Goal: Task Accomplishment & Management: Manage account settings

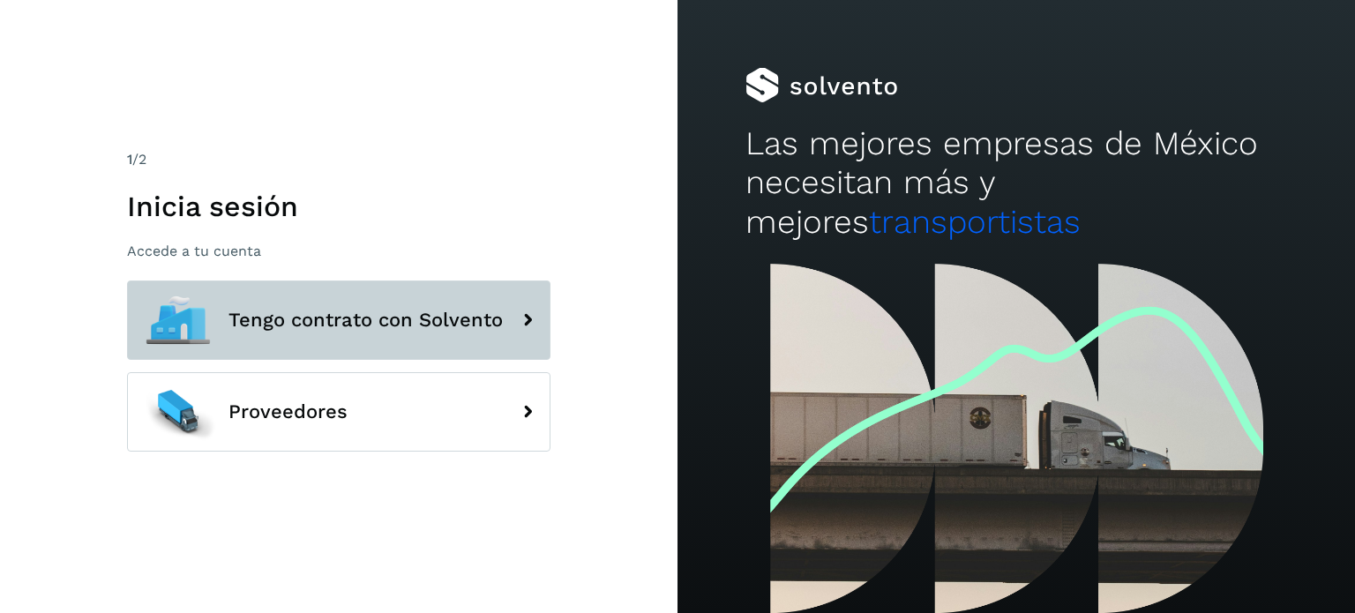
click at [379, 350] on button "Tengo contrato con Solvento" at bounding box center [338, 319] width 423 height 79
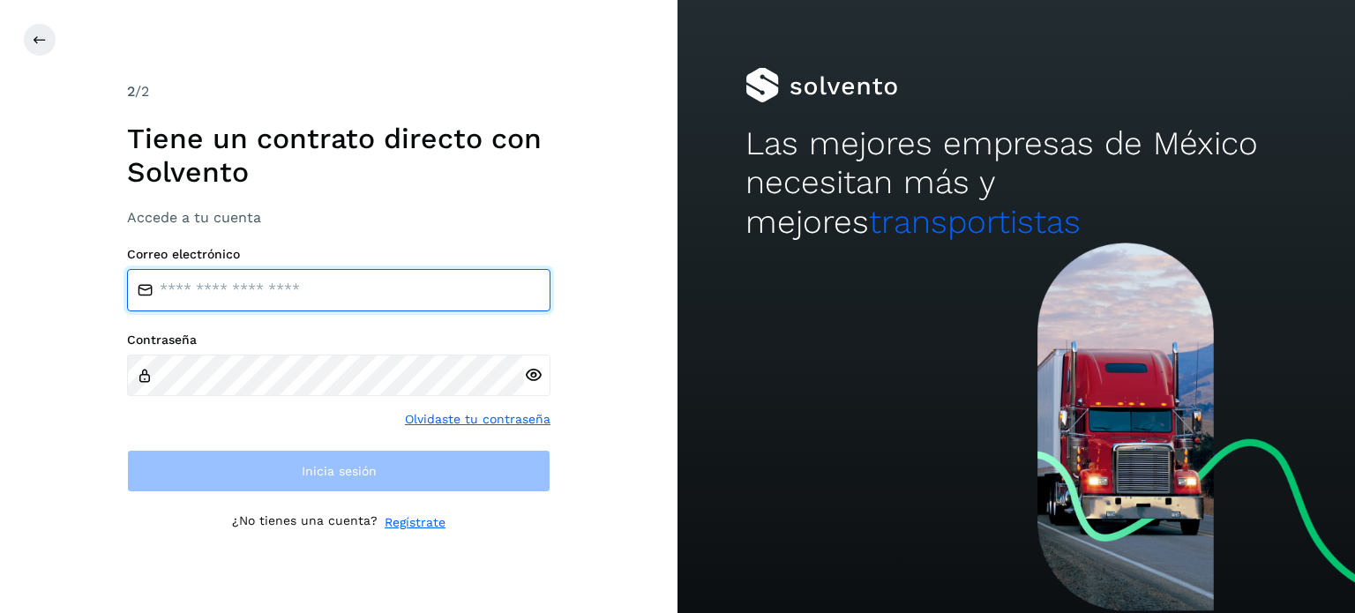
click at [266, 297] on input "email" at bounding box center [338, 290] width 423 height 42
type input "**********"
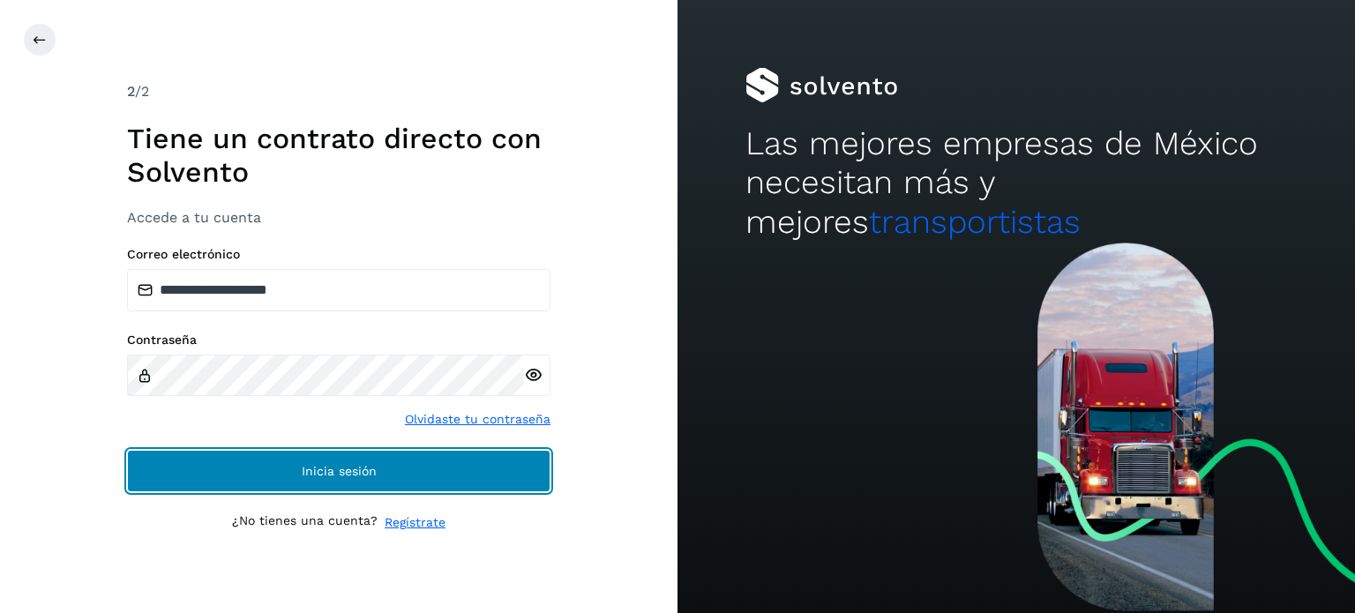
click at [367, 478] on button "Inicia sesión" at bounding box center [338, 471] width 423 height 42
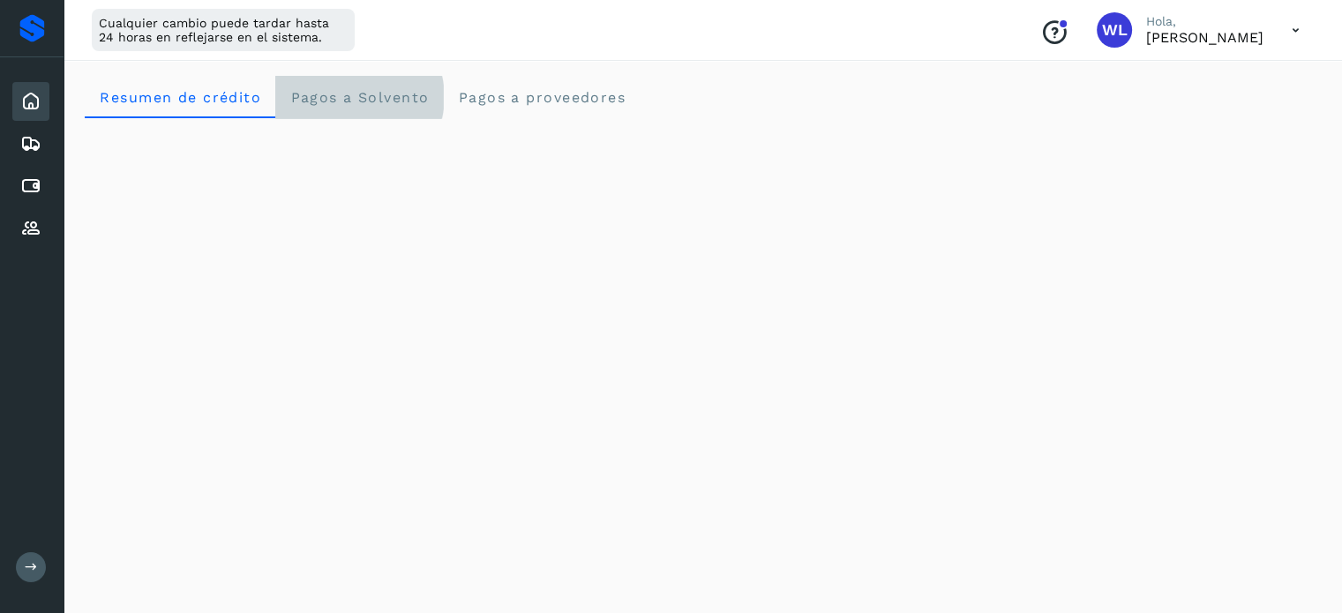
click at [387, 95] on span "Pagos a Solvento" at bounding box center [358, 97] width 139 height 17
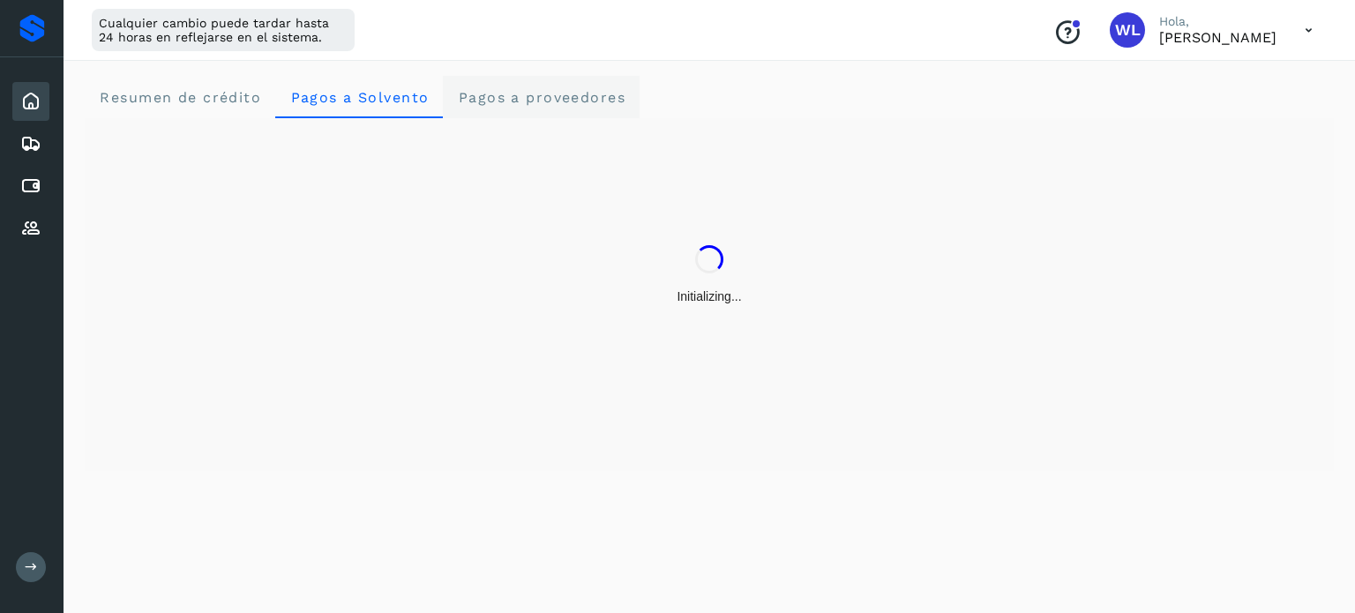
click at [467, 94] on span "Pagos a proveedores" at bounding box center [541, 97] width 168 height 17
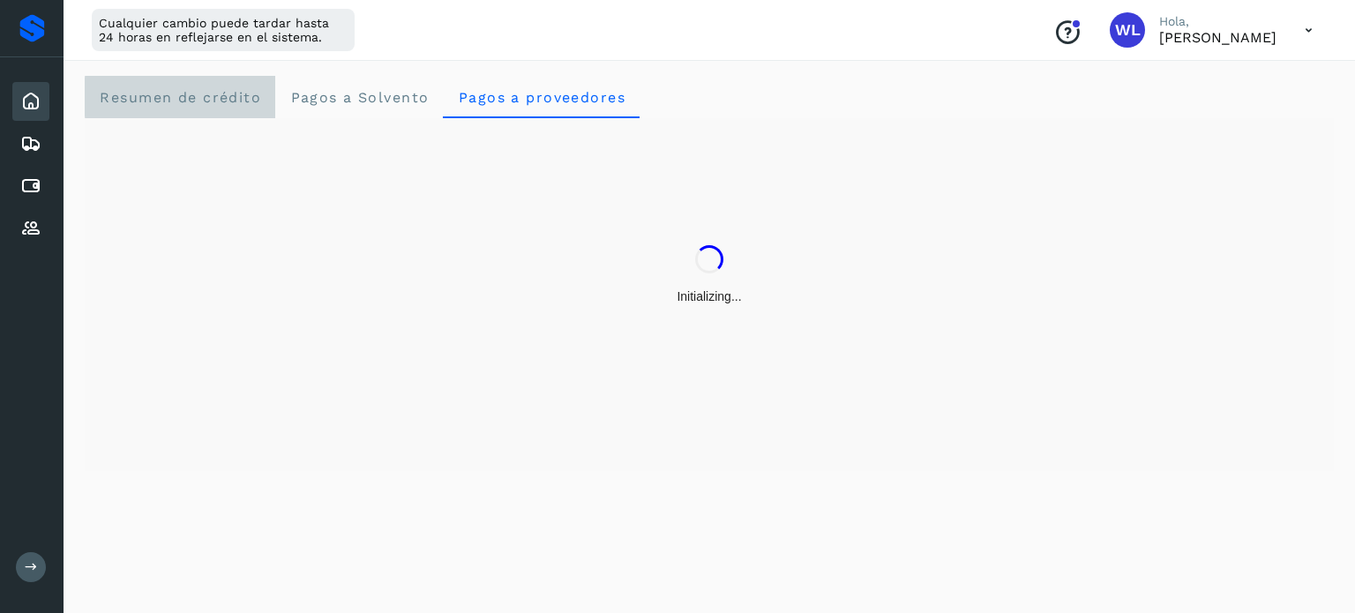
click at [169, 89] on span "Resumen de crédito" at bounding box center [180, 97] width 162 height 17
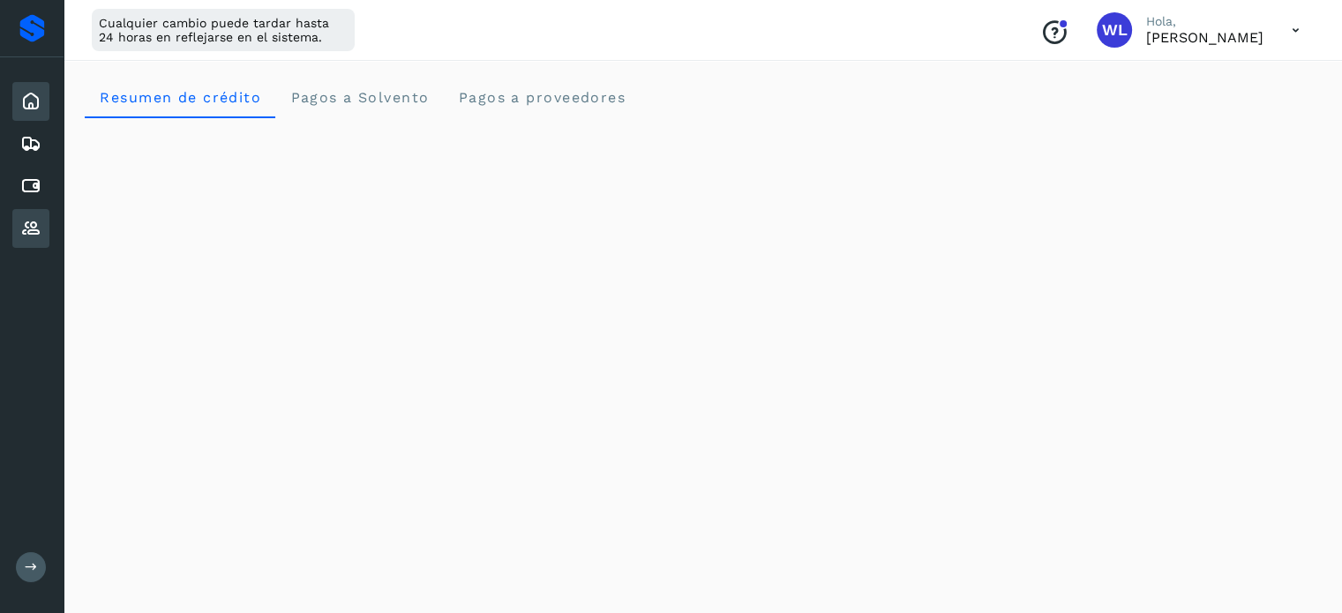
click at [34, 218] on icon at bounding box center [30, 228] width 21 height 21
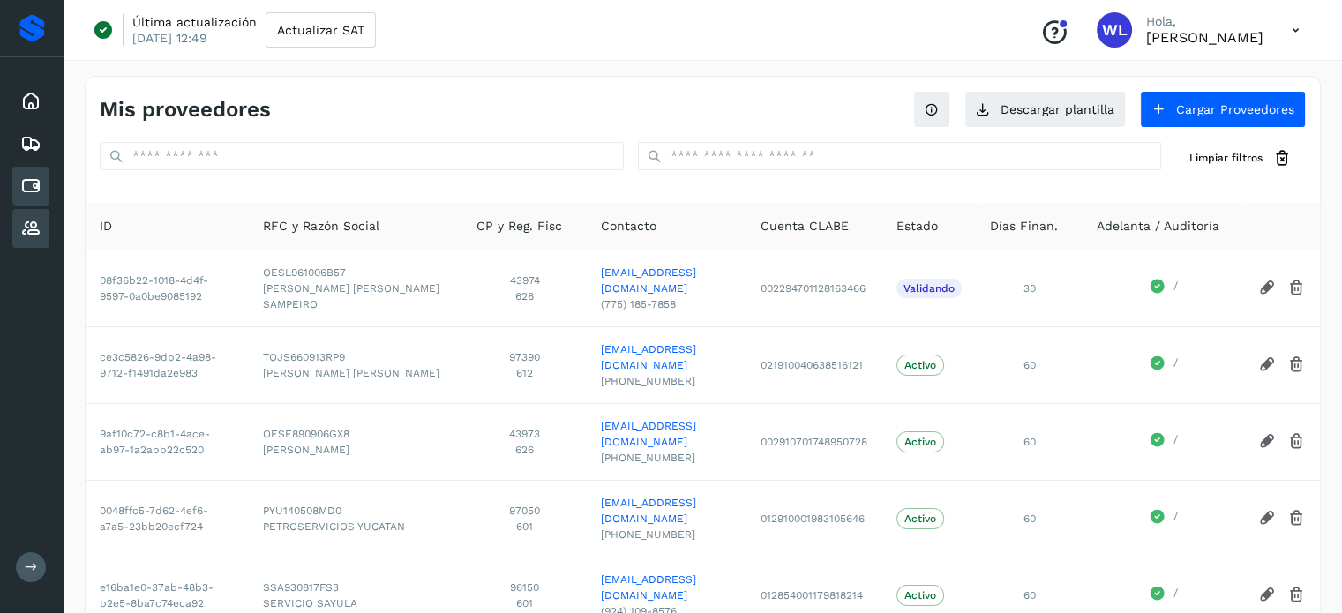
click at [21, 176] on icon at bounding box center [30, 186] width 21 height 21
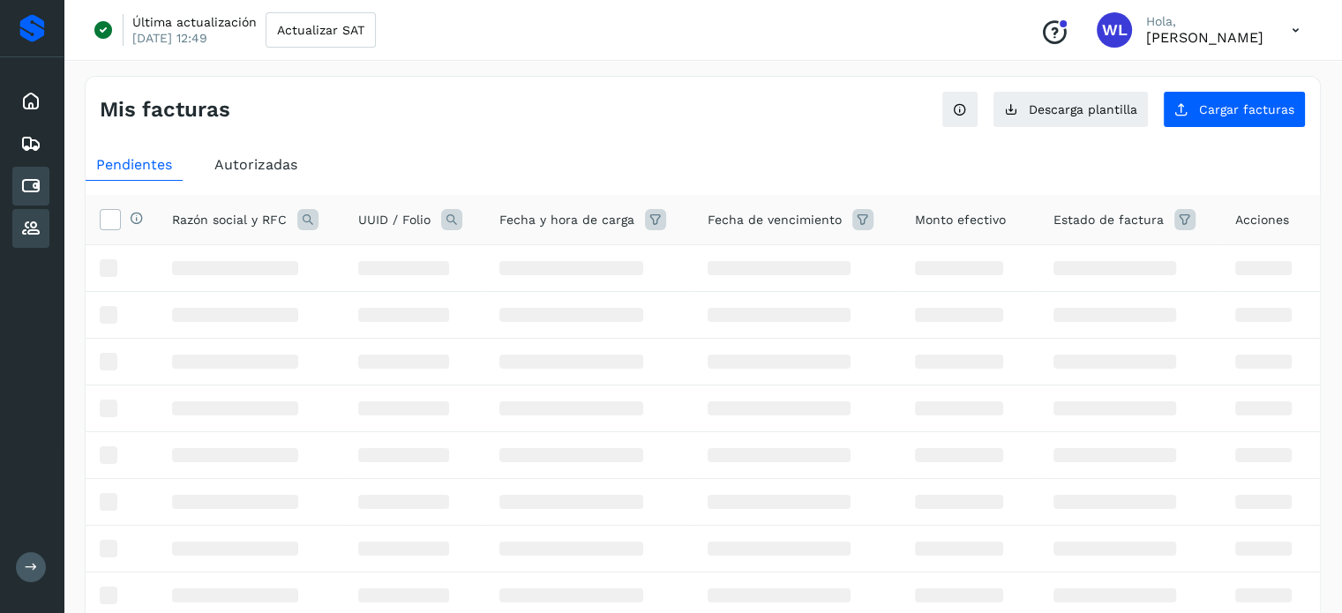
click at [25, 225] on icon at bounding box center [30, 228] width 21 height 21
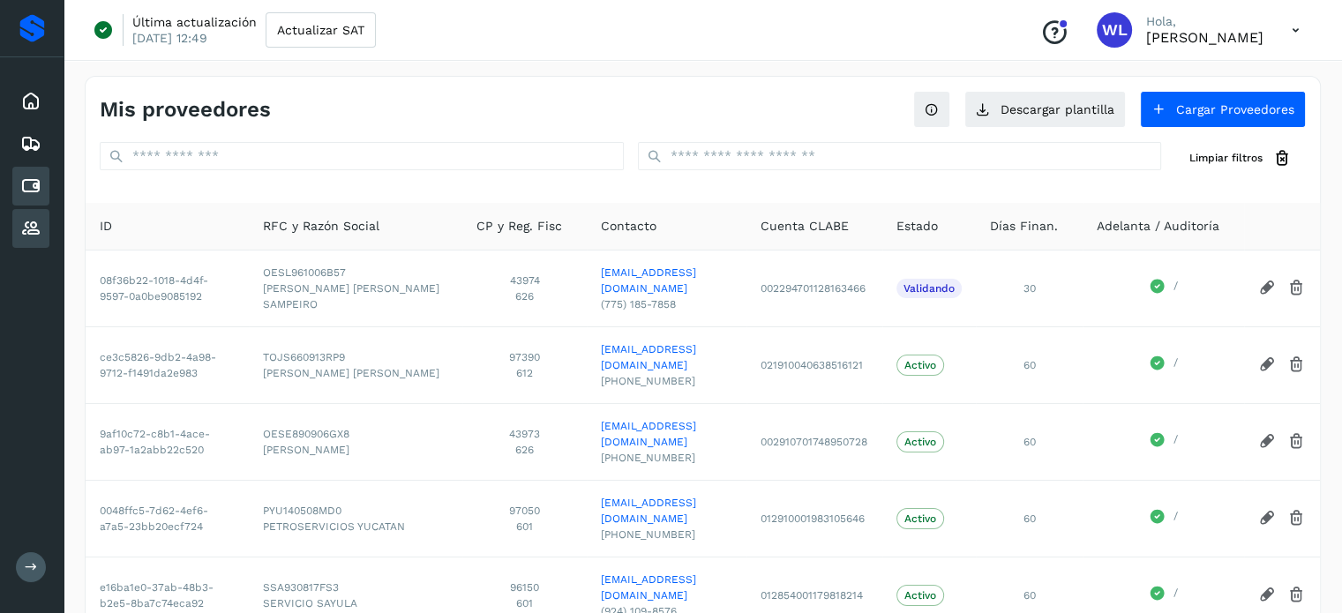
click at [25, 198] on div "Cuentas por pagar" at bounding box center [30, 186] width 37 height 39
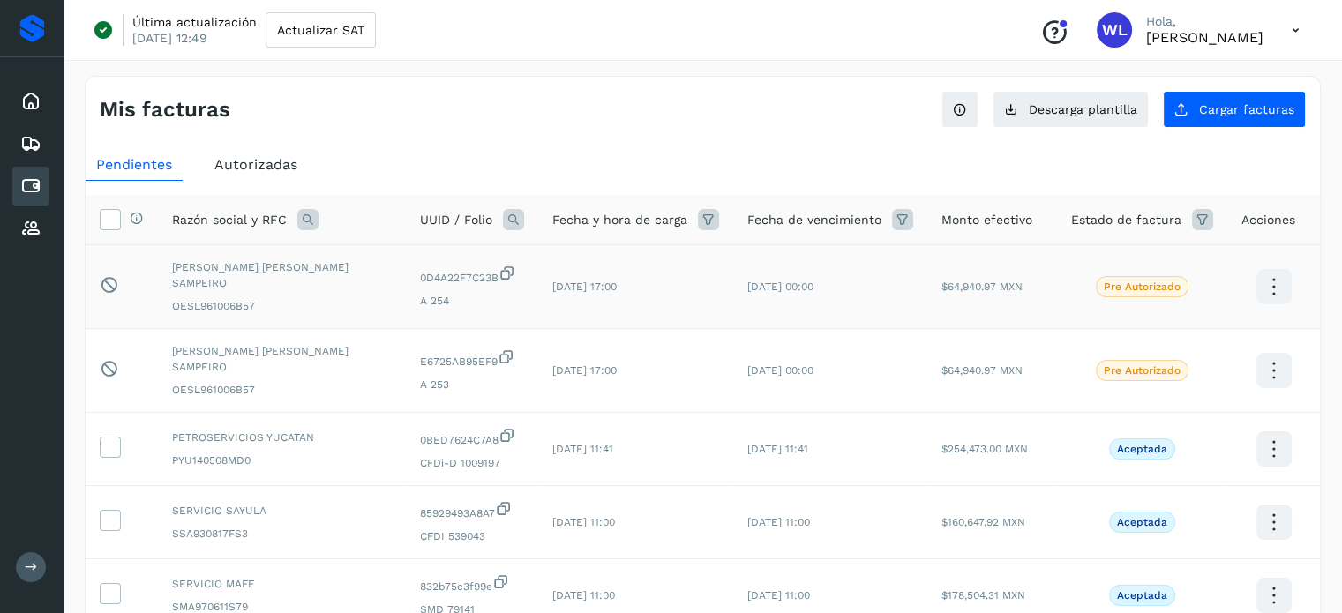
click at [1280, 274] on icon at bounding box center [1272, 286] width 41 height 41
click at [961, 289] on div at bounding box center [671, 306] width 1342 height 613
click at [967, 276] on div at bounding box center [671, 306] width 1342 height 613
click at [602, 365] on div at bounding box center [671, 306] width 1342 height 613
